Goal: Task Accomplishment & Management: Use online tool/utility

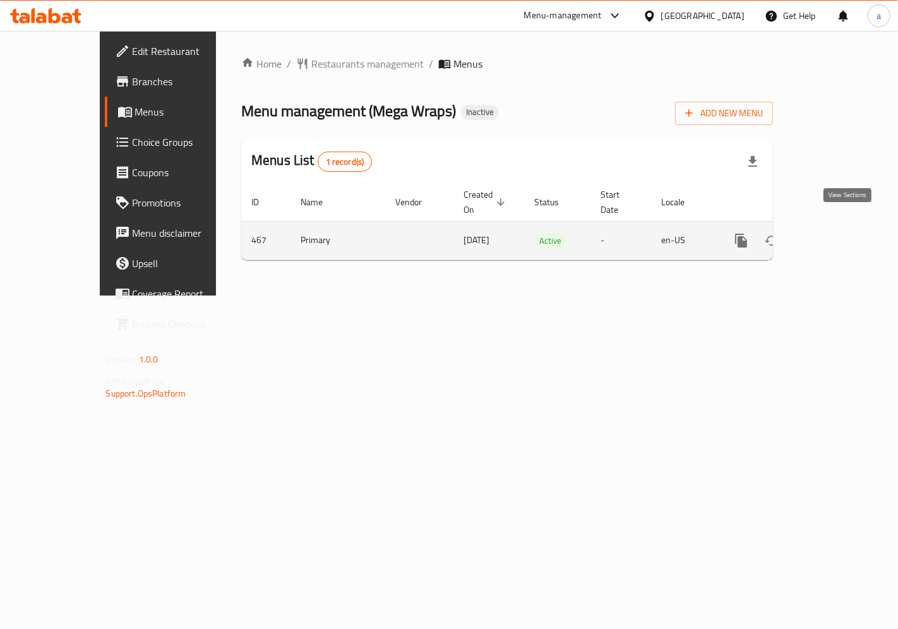
click at [840, 233] on icon "enhanced table" at bounding box center [832, 240] width 15 height 15
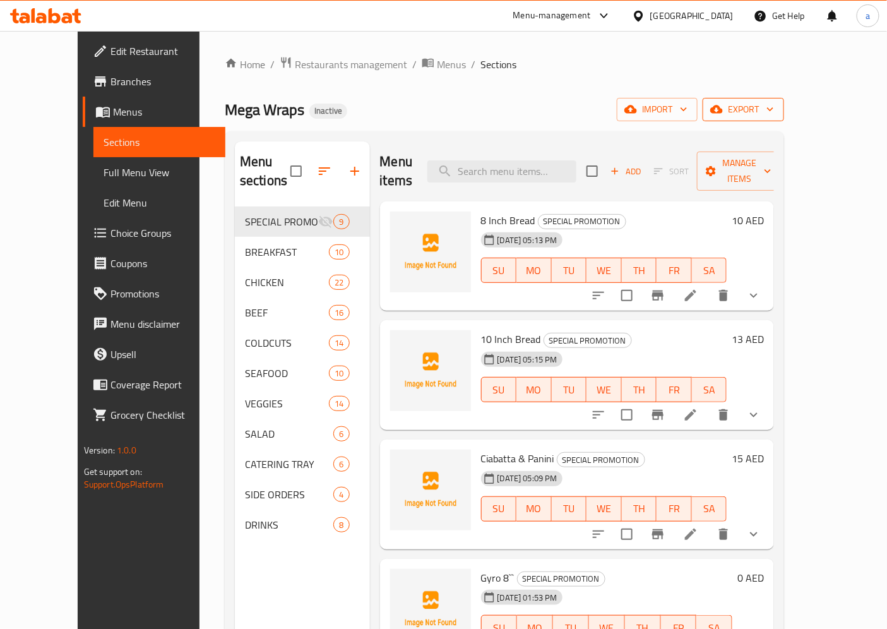
click at [774, 104] on span "export" at bounding box center [743, 110] width 61 height 16
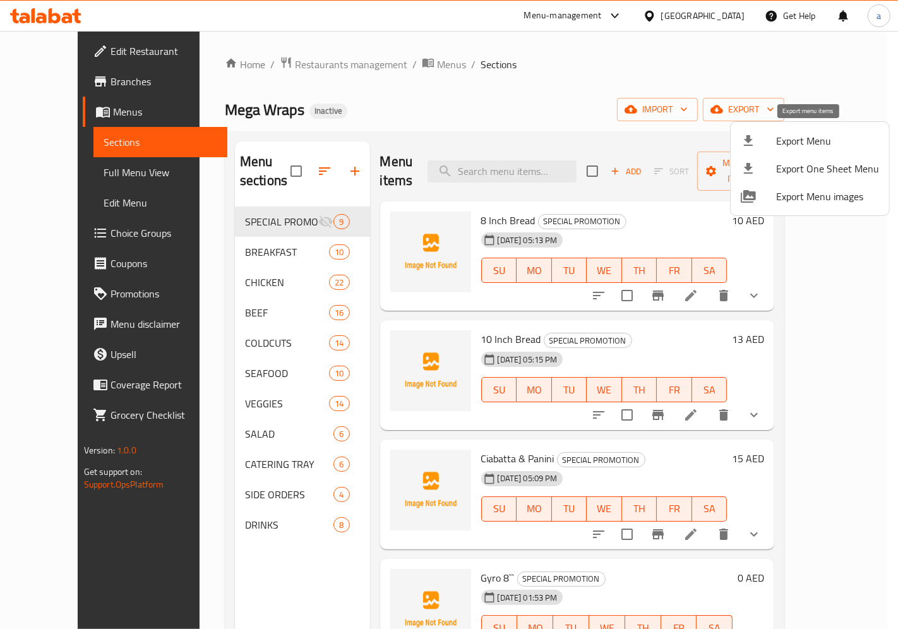
click at [791, 140] on span "Export Menu" at bounding box center [827, 140] width 103 height 15
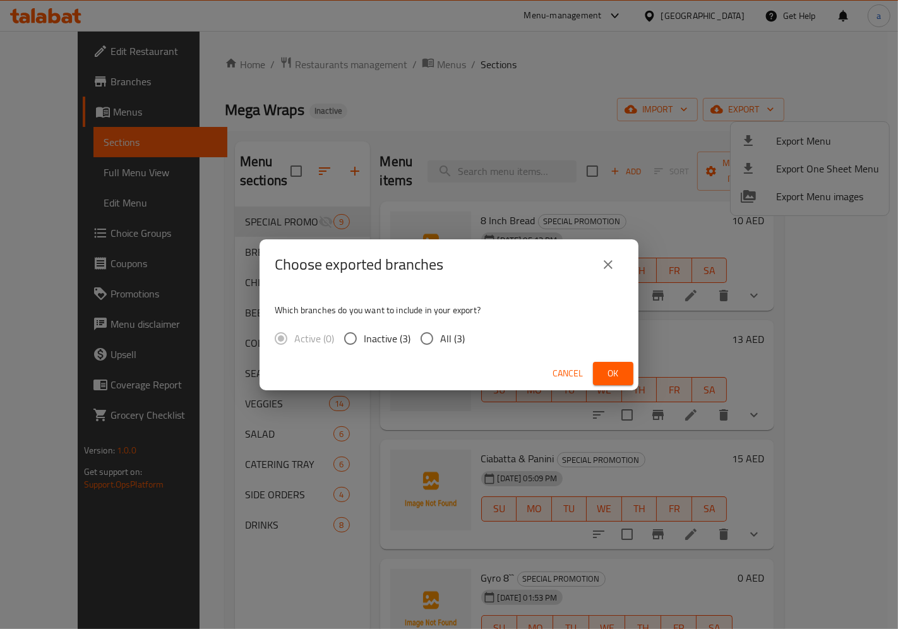
click at [429, 337] on input "All (3)" at bounding box center [427, 338] width 27 height 27
radio input "true"
click at [604, 369] on span "Ok" at bounding box center [613, 374] width 20 height 16
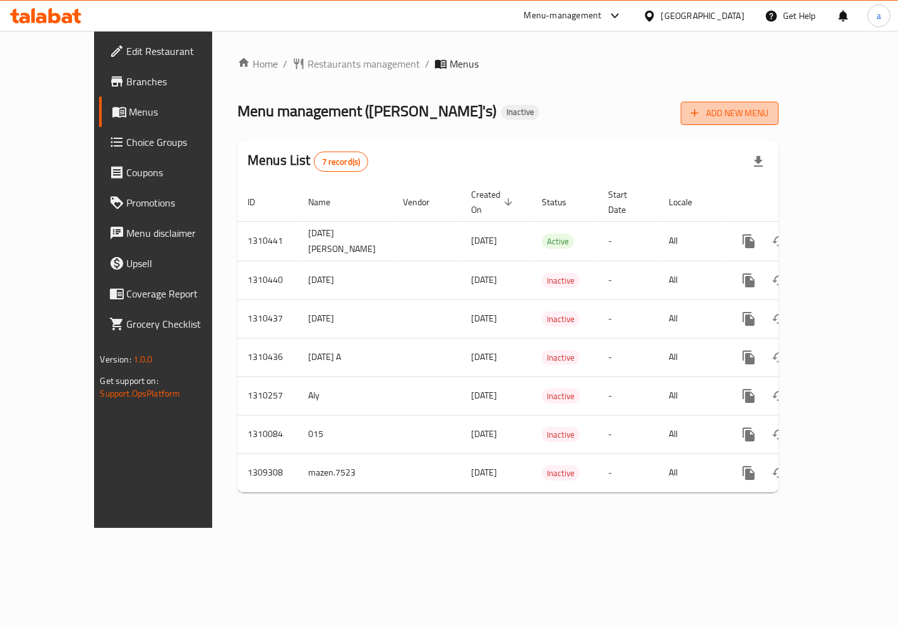
click at [701, 119] on icon "button" at bounding box center [694, 113] width 13 height 13
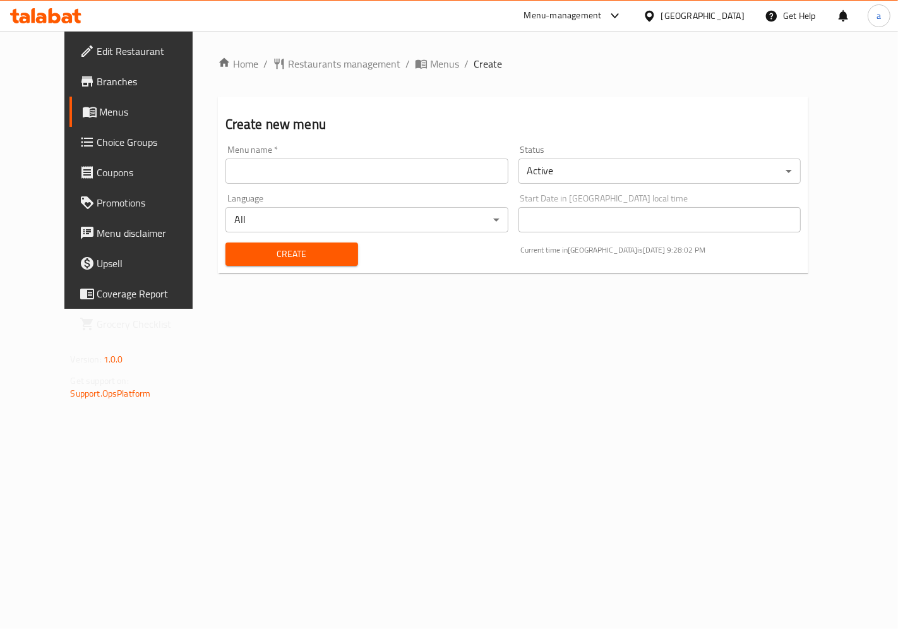
click at [365, 172] on input "text" at bounding box center [366, 171] width 283 height 25
drag, startPoint x: 229, startPoint y: 171, endPoint x: 220, endPoint y: 173, distance: 9.8
click at [225, 173] on input "8/9/20025" at bounding box center [366, 171] width 283 height 25
click at [242, 177] on input "8/9/2025" at bounding box center [366, 171] width 283 height 25
type input "8/9/2025"
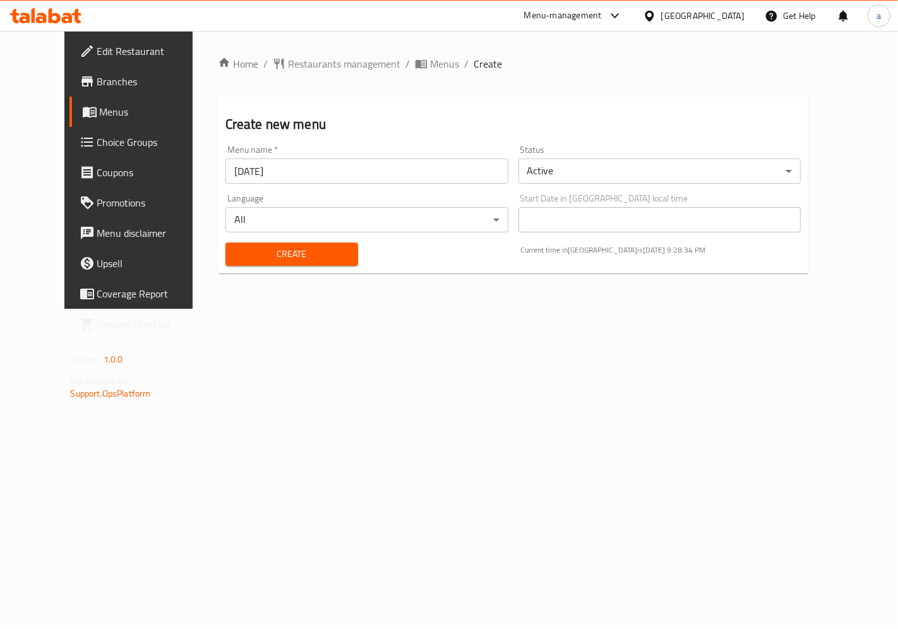
click at [720, 173] on body "​ Menu-management United Arab Emirates Get Help a Edit Restaurant Branches Menu…" at bounding box center [449, 330] width 898 height 598
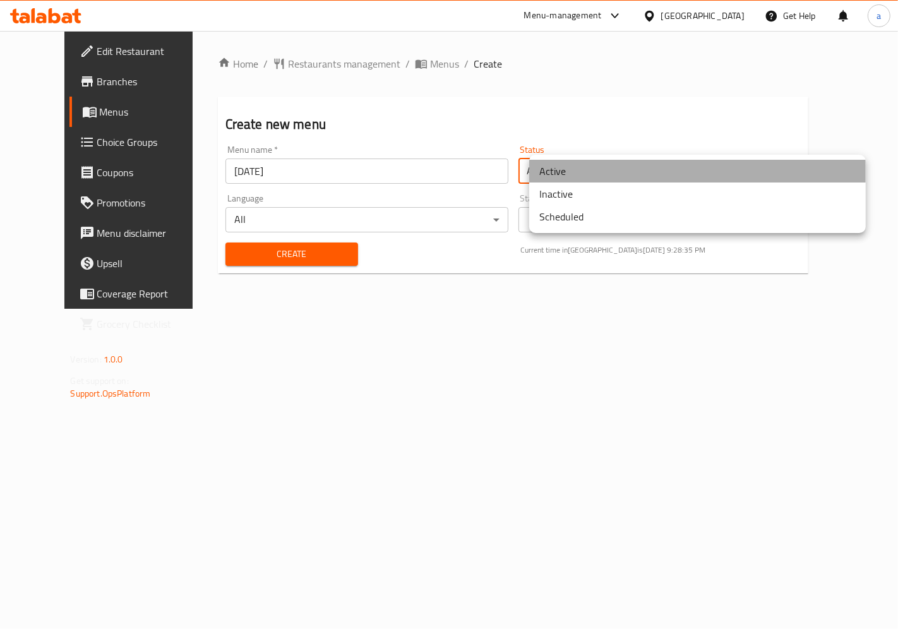
click at [720, 173] on li "Active" at bounding box center [697, 171] width 337 height 23
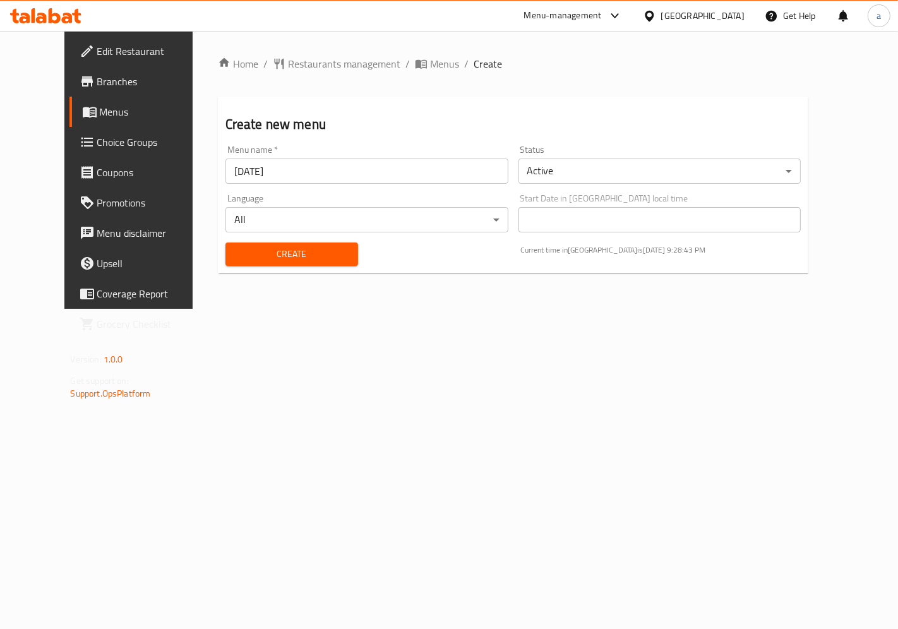
click at [292, 250] on span "Create" at bounding box center [292, 254] width 112 height 16
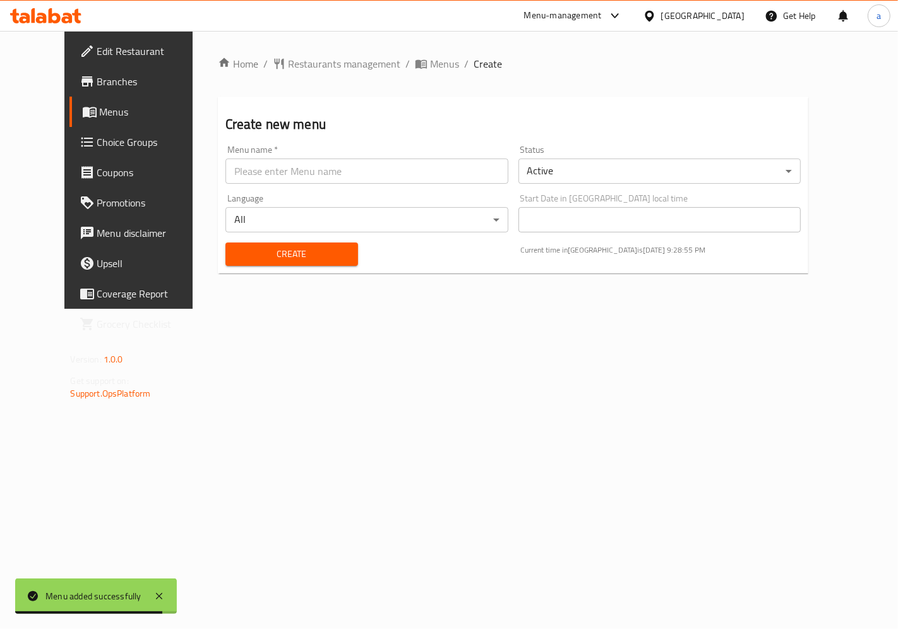
click at [100, 116] on span "Menus" at bounding box center [152, 111] width 104 height 15
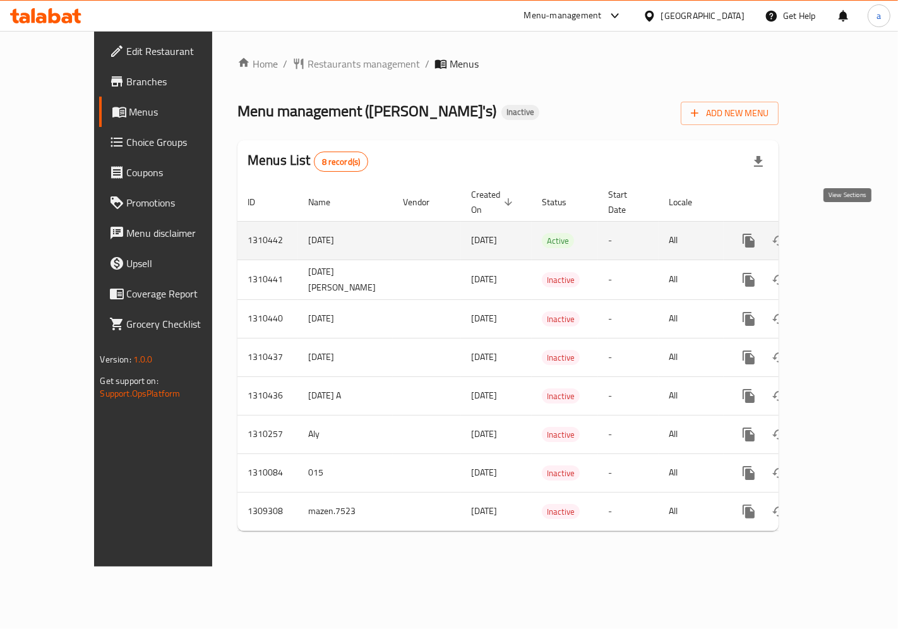
click at [847, 233] on icon "enhanced table" at bounding box center [839, 240] width 15 height 15
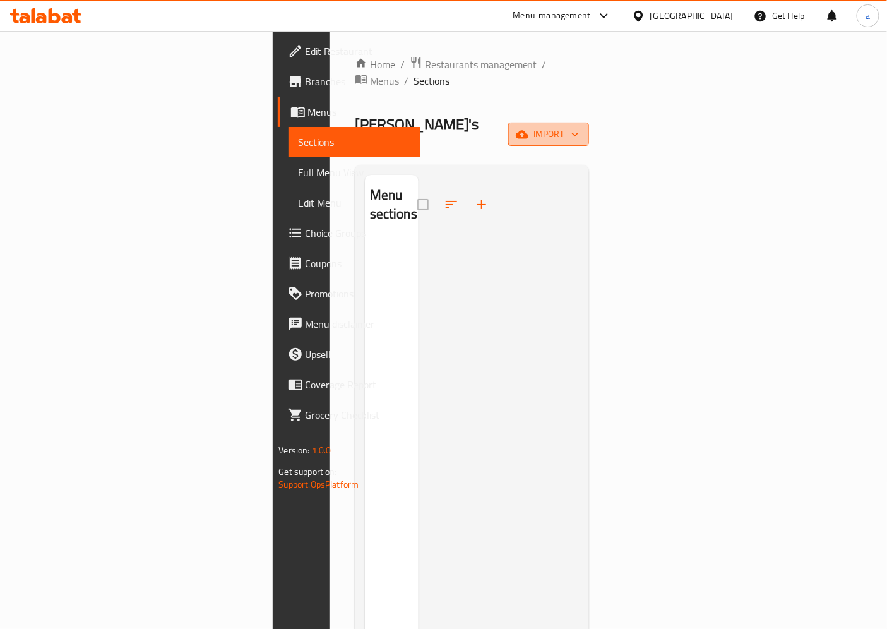
click at [579, 126] on span "import" at bounding box center [548, 134] width 61 height 16
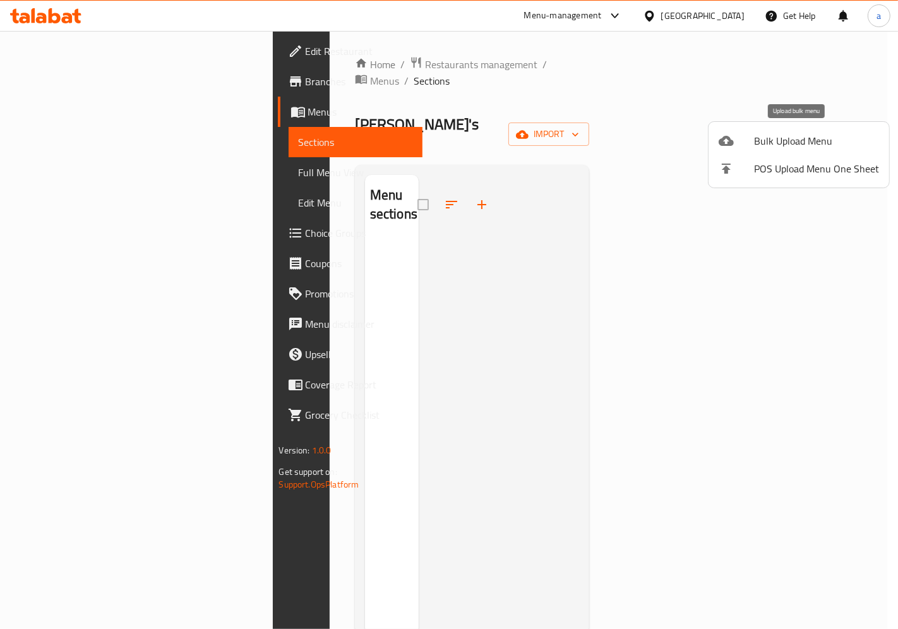
click at [825, 150] on li "Bulk Upload Menu" at bounding box center [799, 141] width 181 height 28
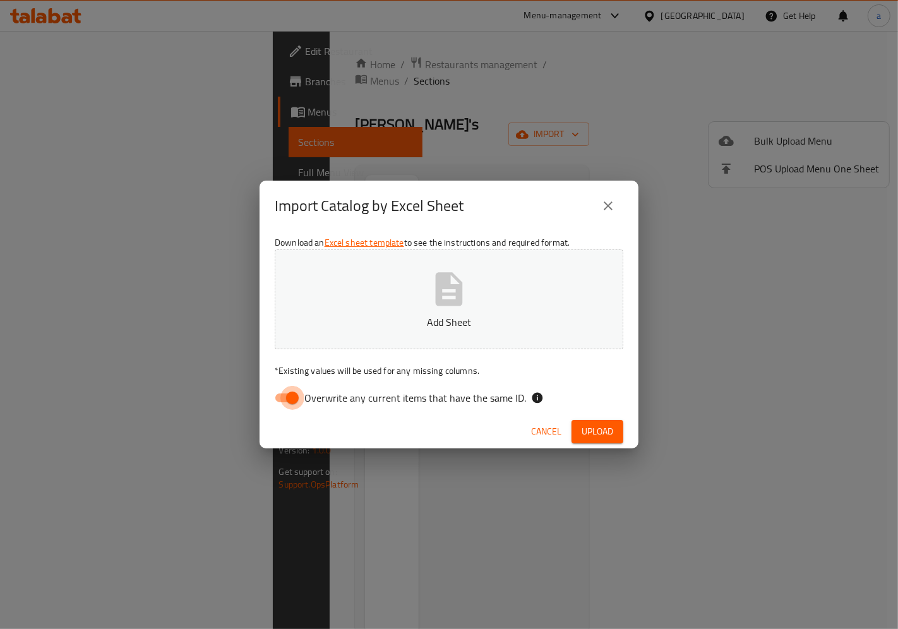
click at [280, 400] on input "Overwrite any current items that have the same ID." at bounding box center [292, 398] width 72 height 24
checkbox input "false"
click at [589, 426] on span "Upload" at bounding box center [598, 432] width 32 height 16
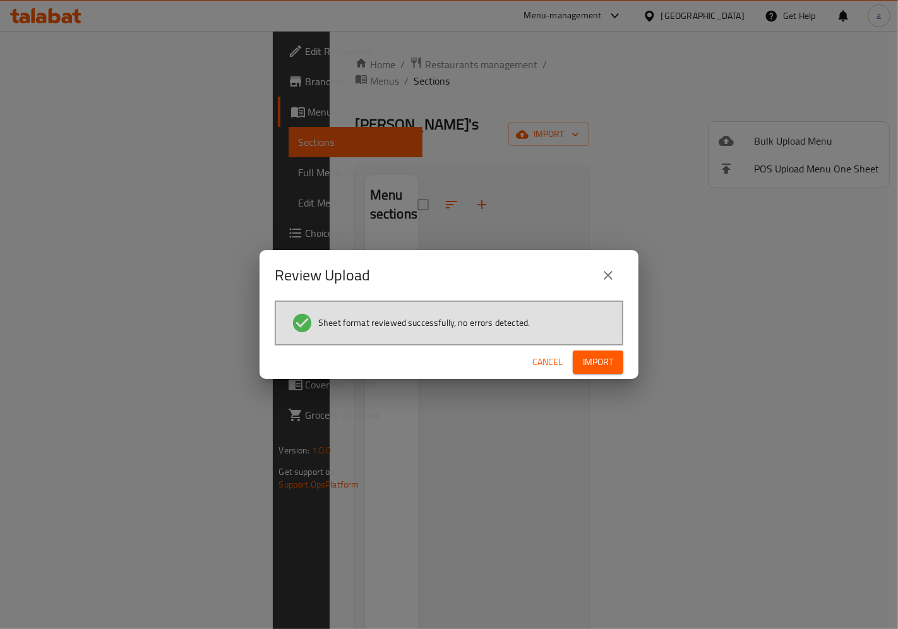
click at [596, 368] on span "Import" at bounding box center [598, 362] width 30 height 16
